Goal: Find specific page/section: Find specific page/section

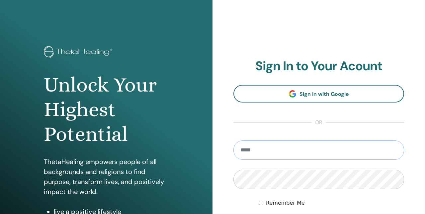
type input "**********"
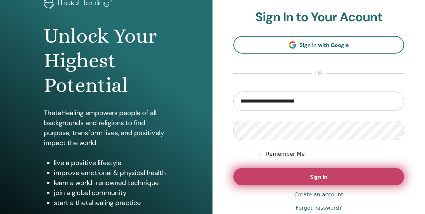
click at [313, 171] on button "Sign In" at bounding box center [319, 176] width 171 height 17
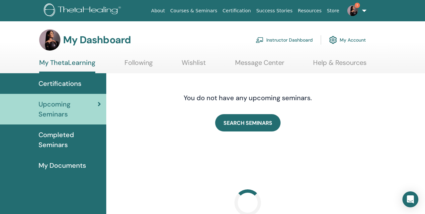
click at [289, 40] on link "Instructor Dashboard" at bounding box center [284, 40] width 57 height 15
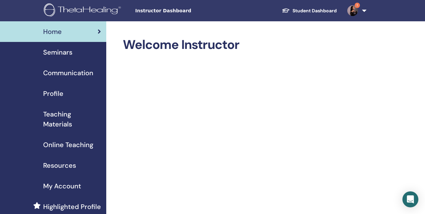
click at [61, 55] on span "Seminars" at bounding box center [57, 52] width 29 height 10
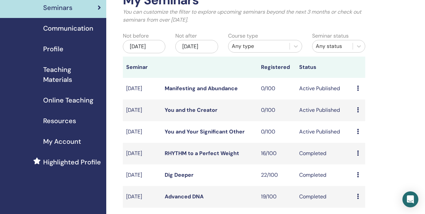
scroll to position [47, 0]
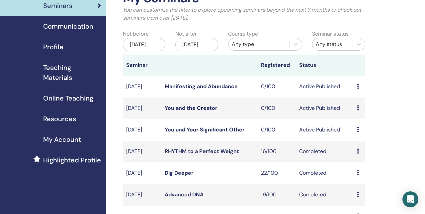
click at [360, 134] on div "Preview Edit Attendees Cancel" at bounding box center [359, 130] width 5 height 8
click at [365, 145] on link "Preview" at bounding box center [360, 144] width 19 height 7
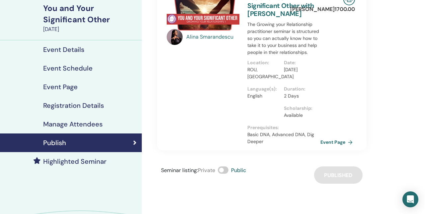
scroll to position [51, 0]
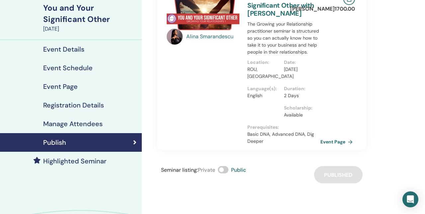
click at [340, 148] on div "RON 1700.00 Event Page" at bounding box center [347, 68] width 25 height 163
click at [339, 144] on link "Event Page" at bounding box center [339, 142] width 35 height 10
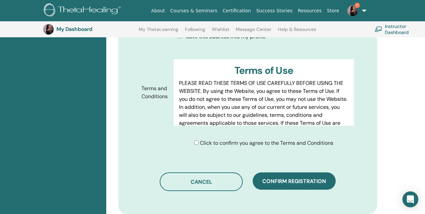
scroll to position [329, 0]
